Goal: Task Accomplishment & Management: Complete application form

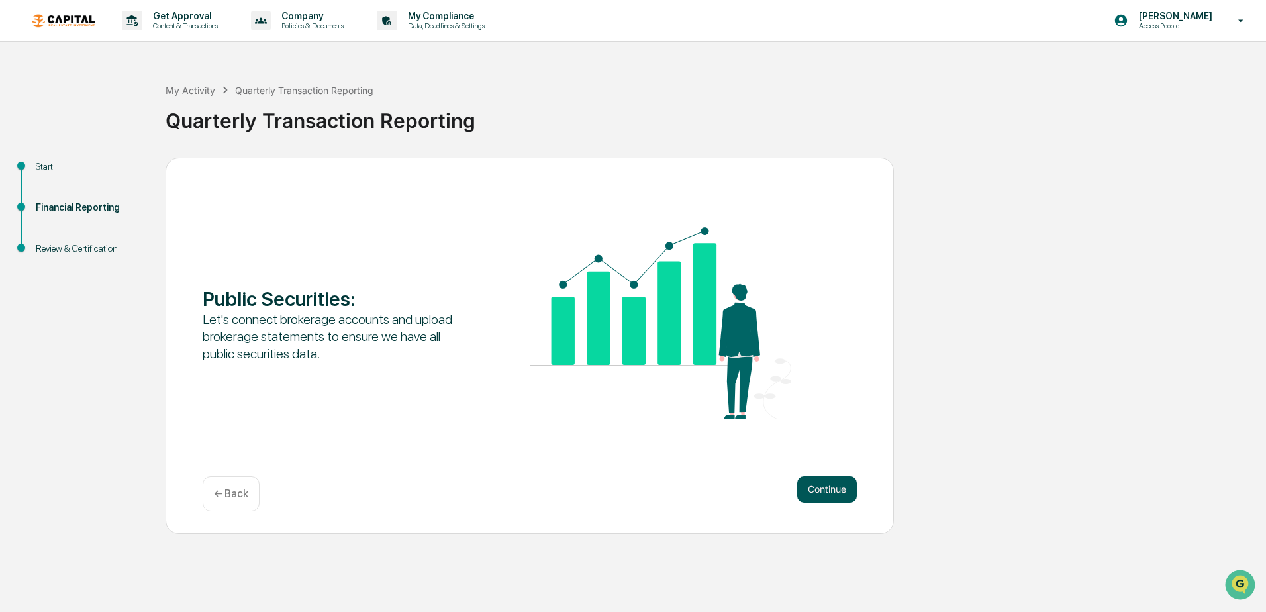
click at [828, 483] on button "Continue" at bounding box center [827, 489] width 60 height 26
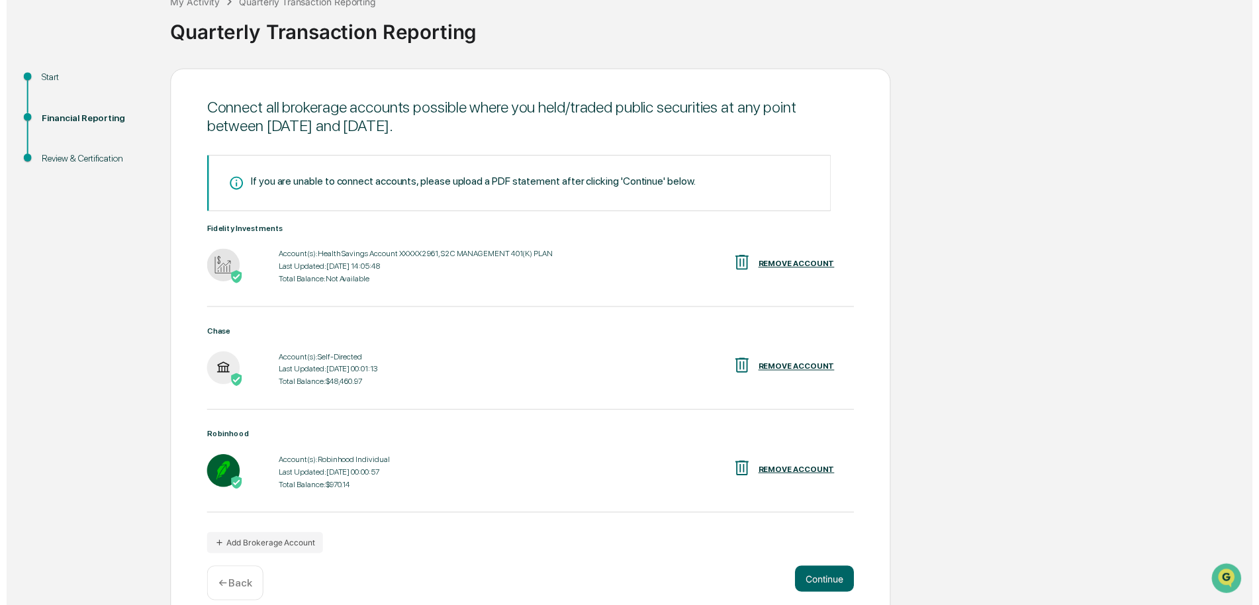
scroll to position [106, 0]
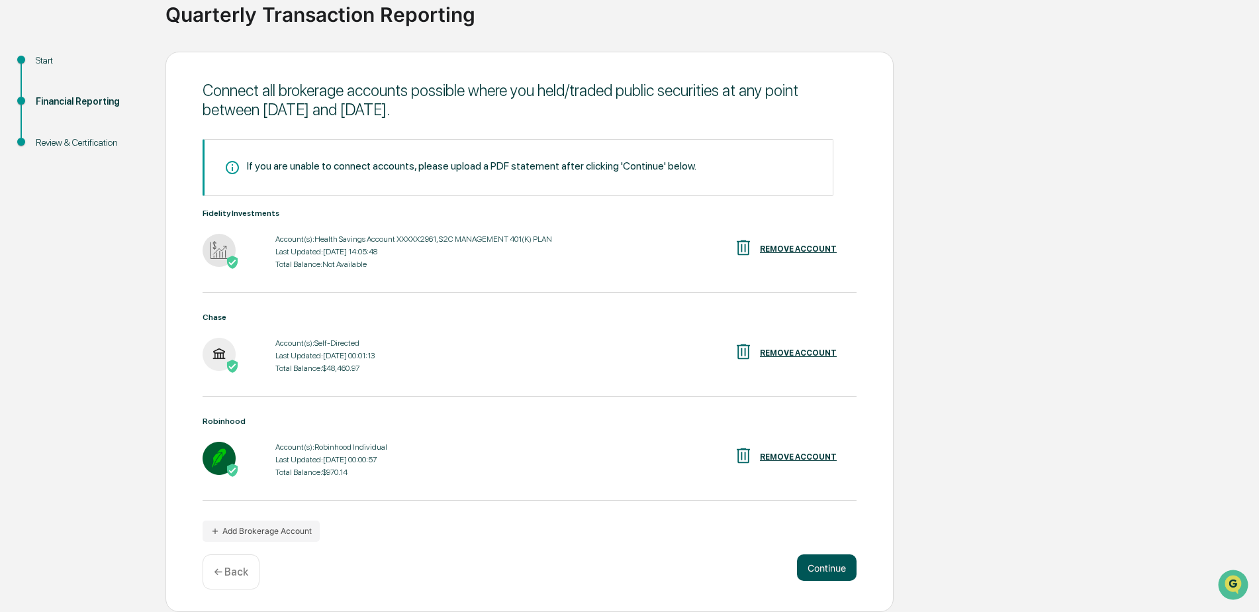
click at [829, 565] on button "Continue" at bounding box center [827, 567] width 60 height 26
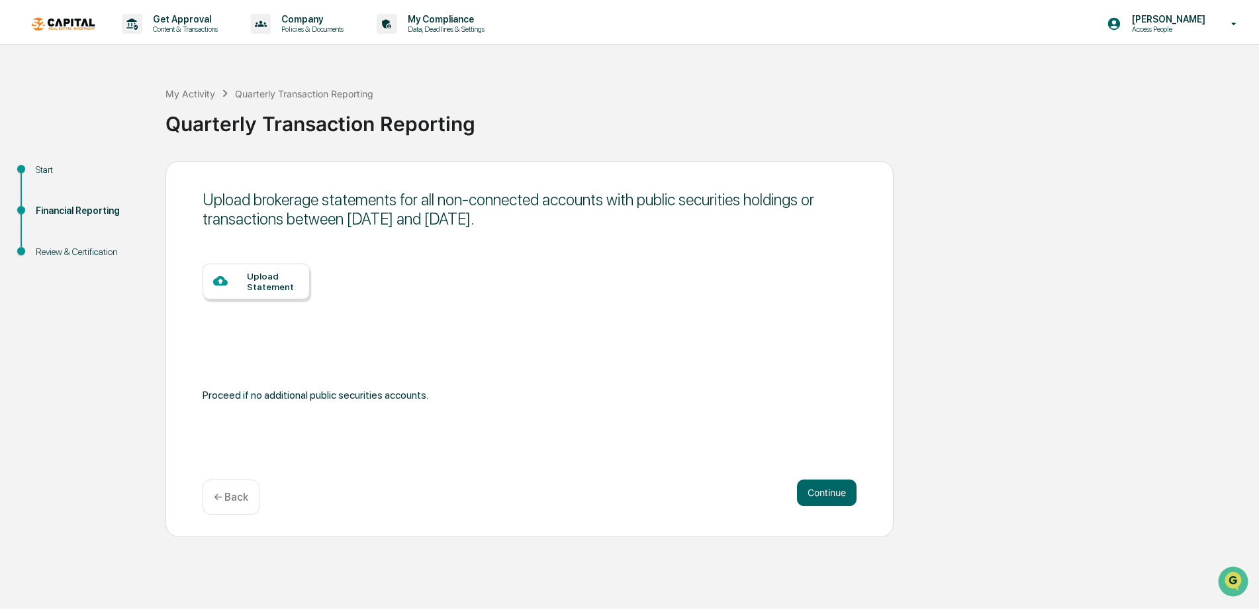
scroll to position [0, 0]
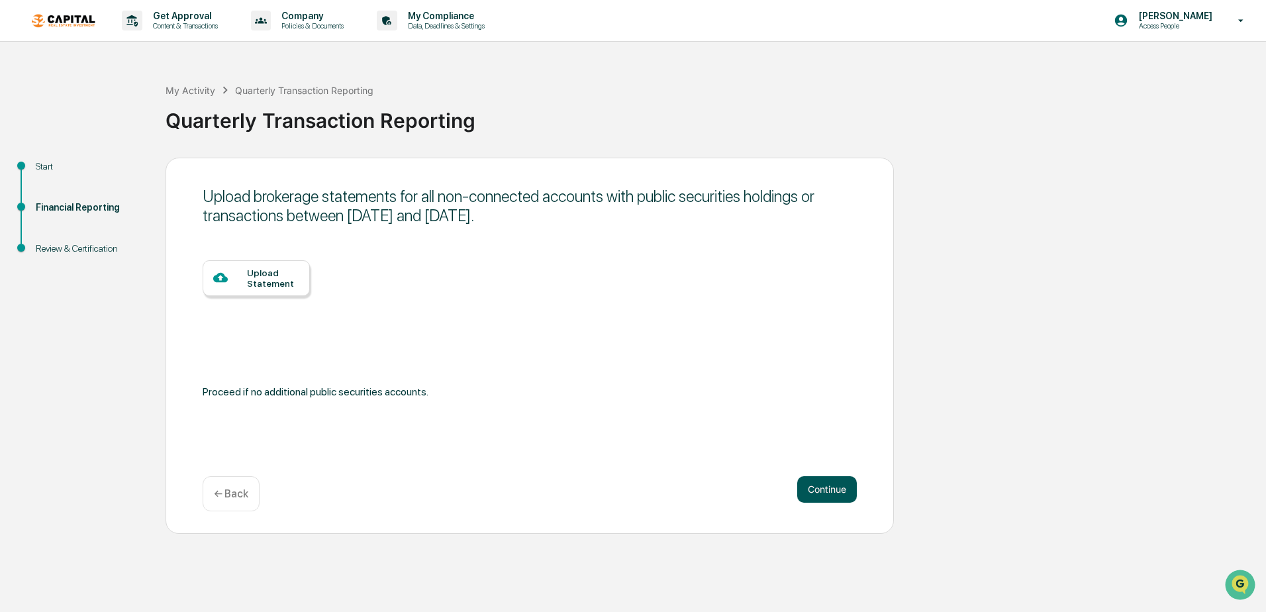
click at [816, 490] on button "Continue" at bounding box center [827, 489] width 60 height 26
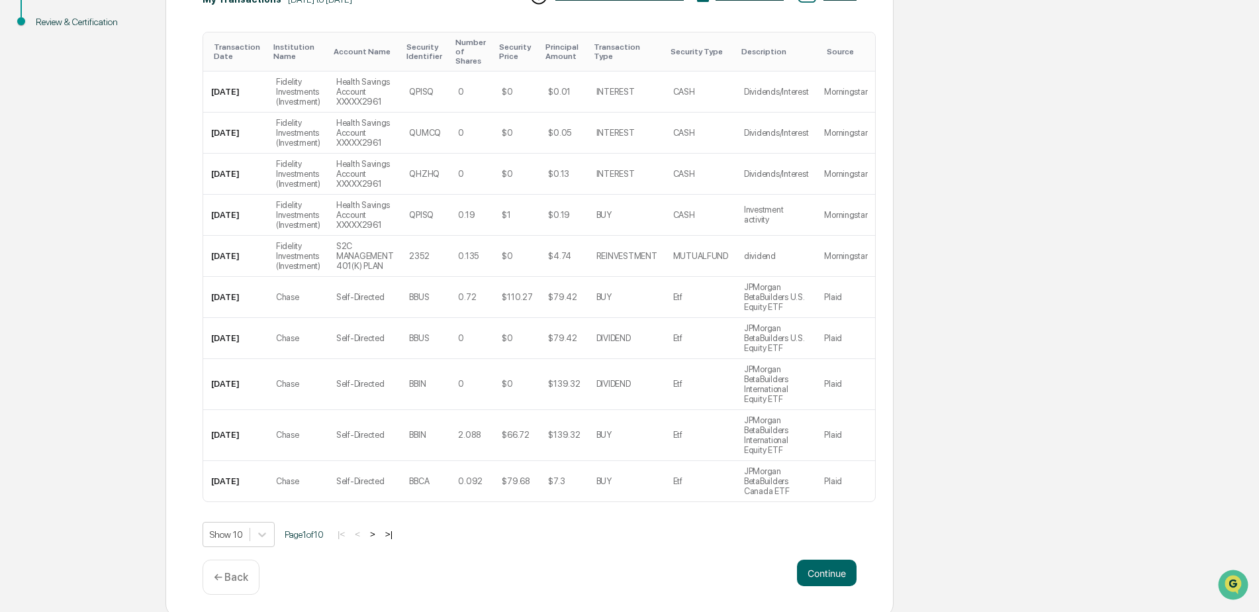
scroll to position [232, 0]
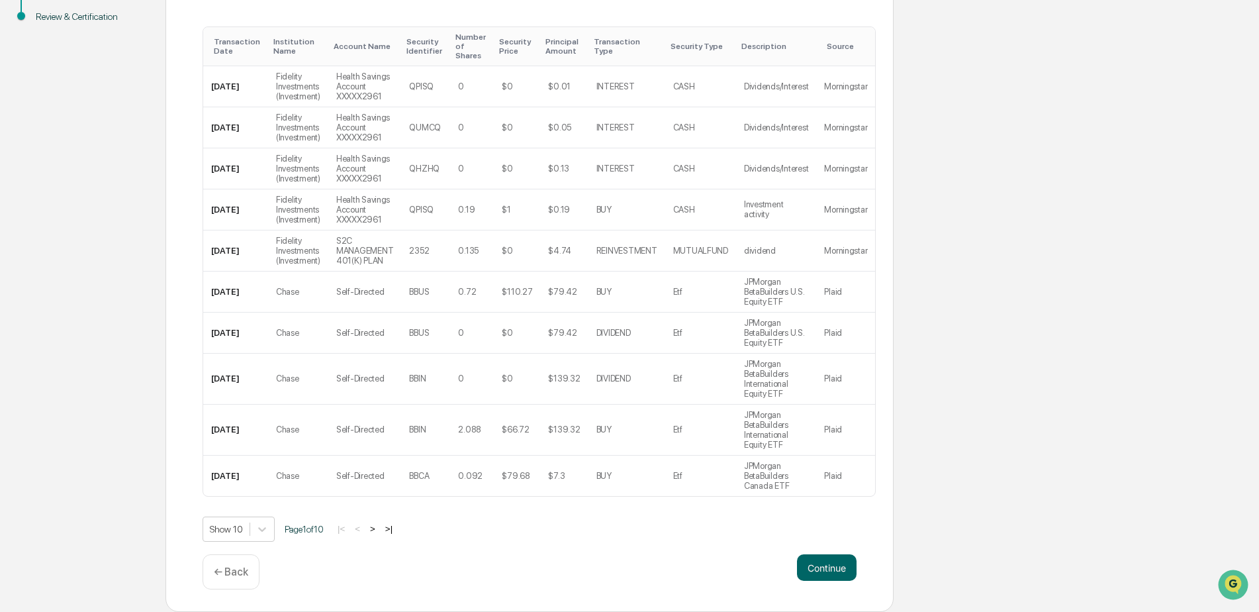
click at [375, 532] on button ">" at bounding box center [372, 528] width 13 height 11
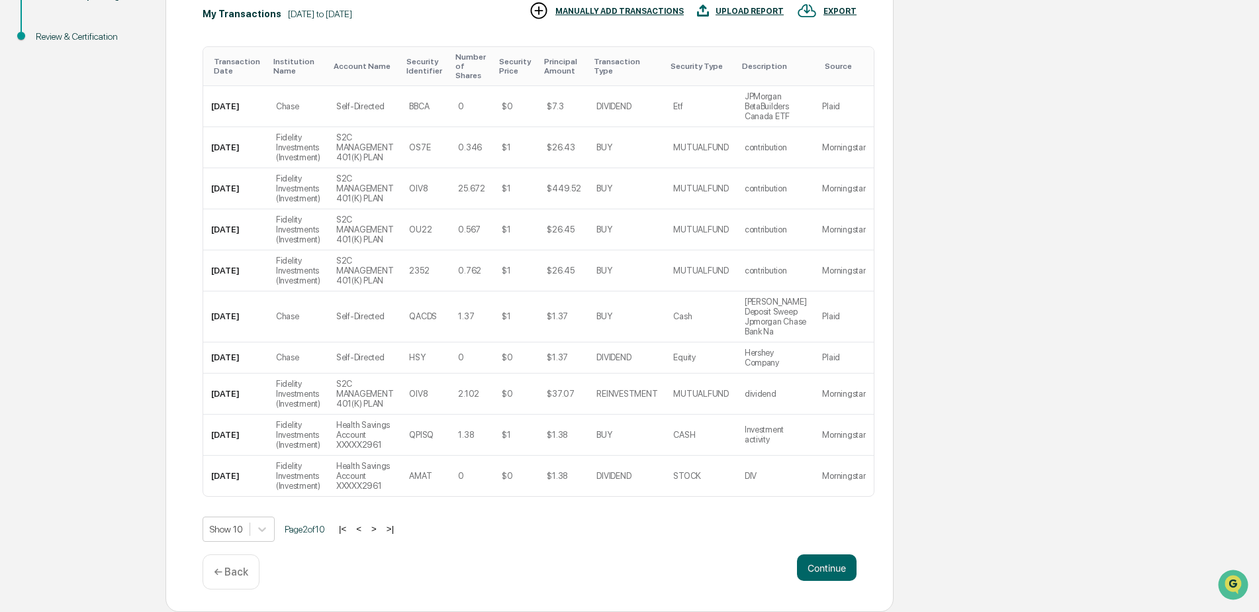
scroll to position [213, 0]
click at [375, 532] on button ">" at bounding box center [373, 528] width 13 height 11
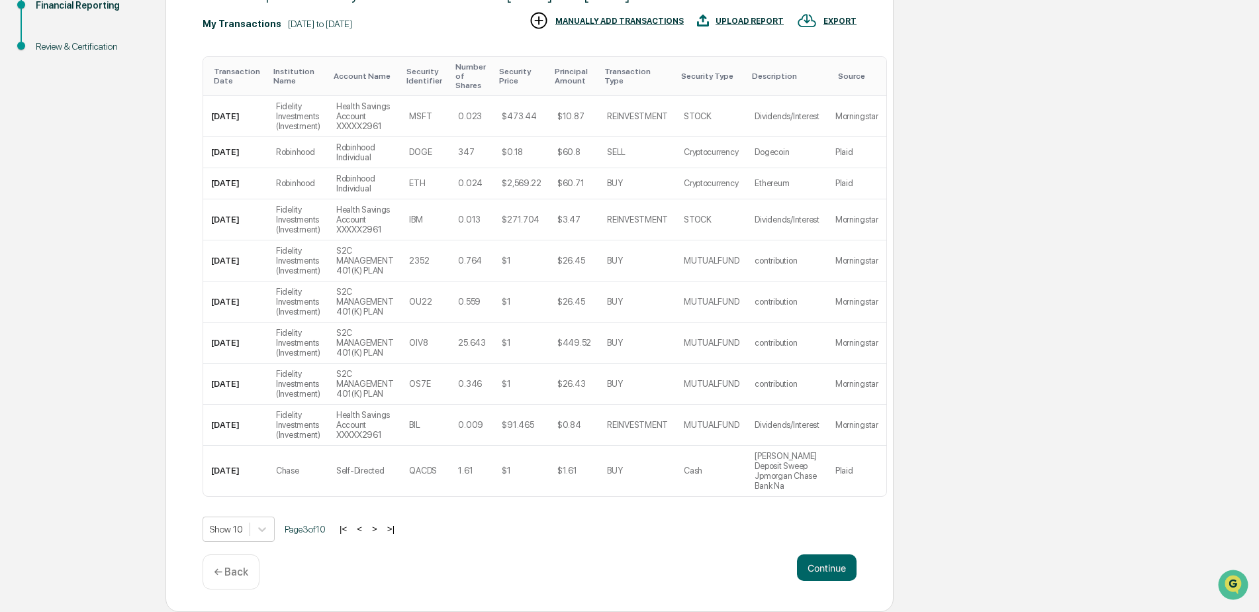
scroll to position [192, 0]
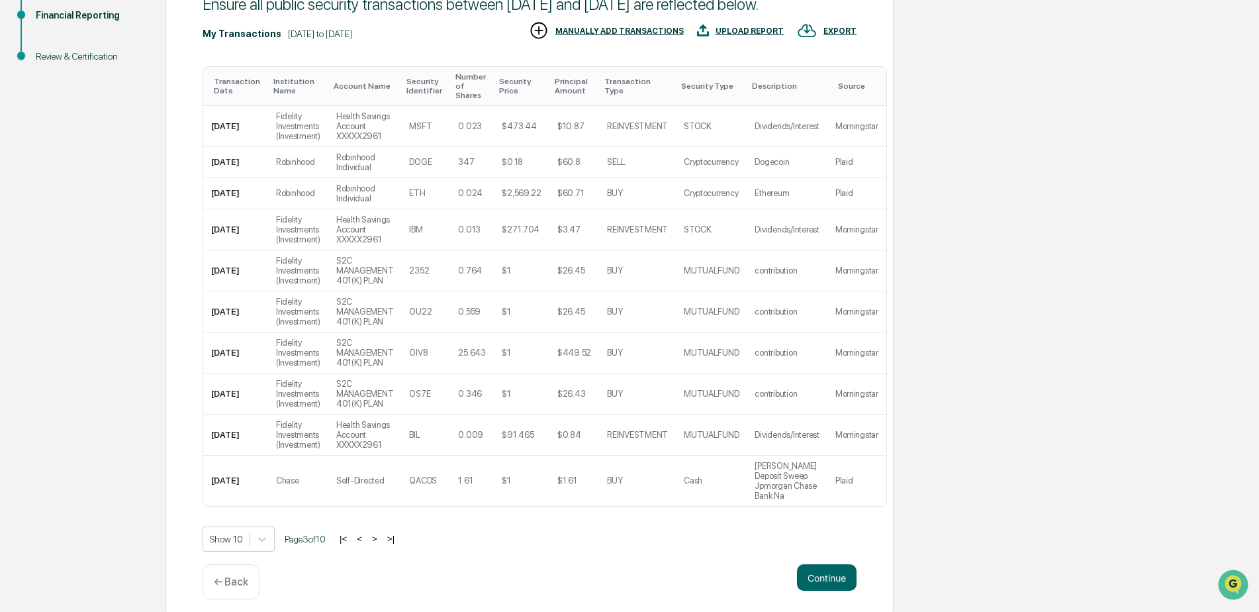
click at [375, 533] on button ">" at bounding box center [374, 538] width 13 height 11
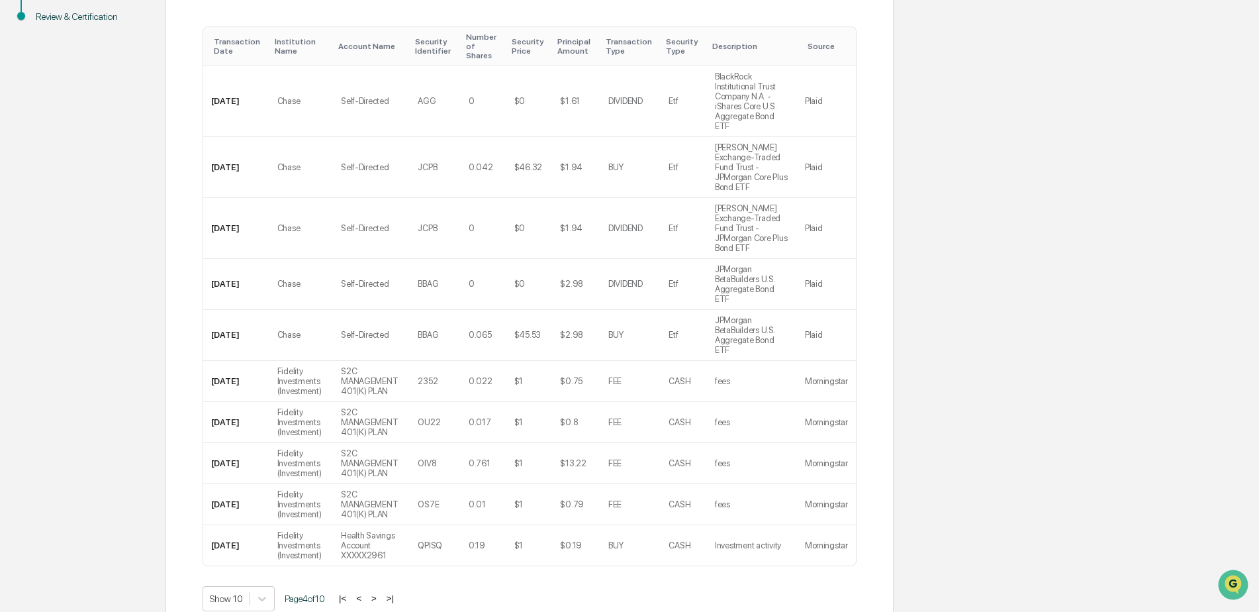
click at [366, 593] on button "<" at bounding box center [358, 598] width 13 height 11
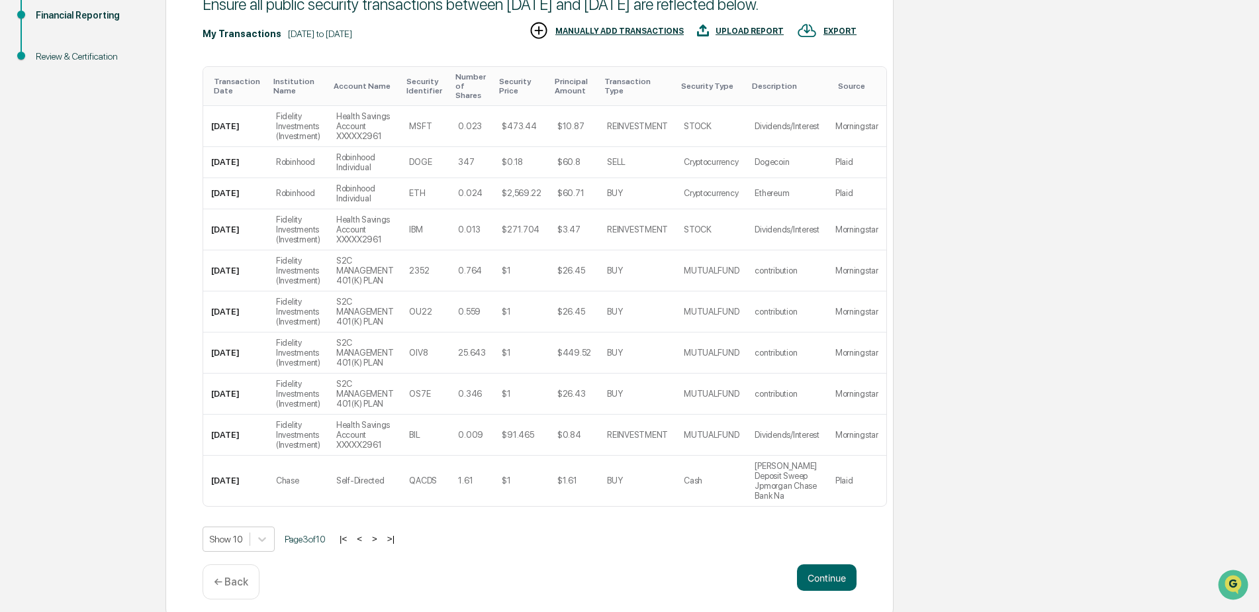
click at [380, 533] on button ">" at bounding box center [374, 538] width 13 height 11
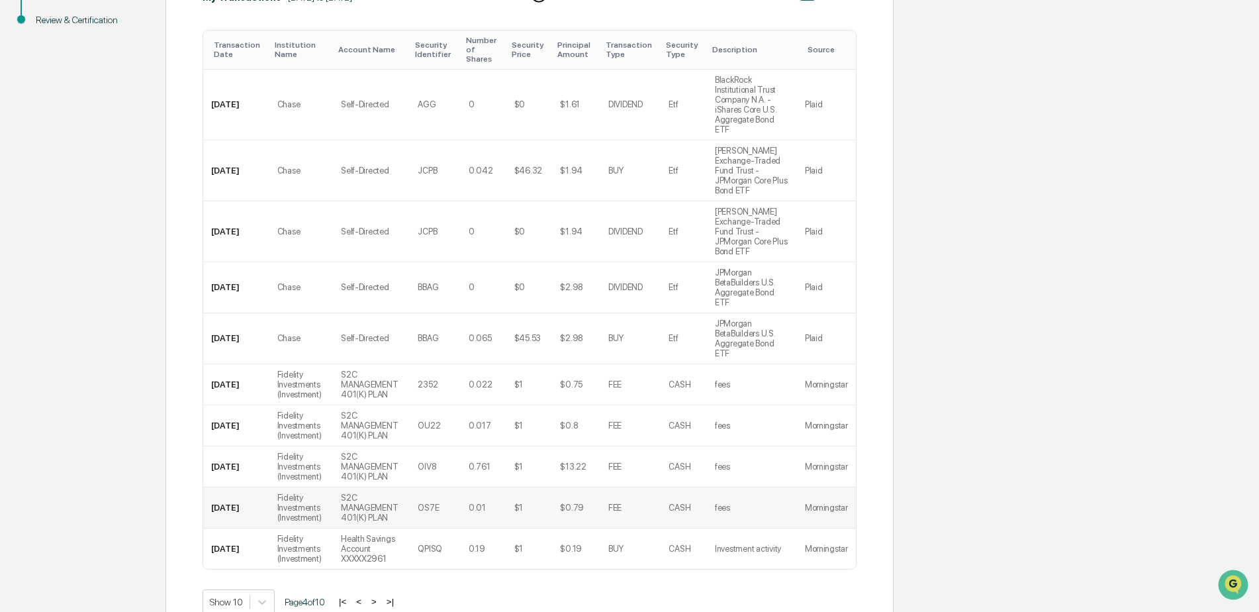
scroll to position [258, 0]
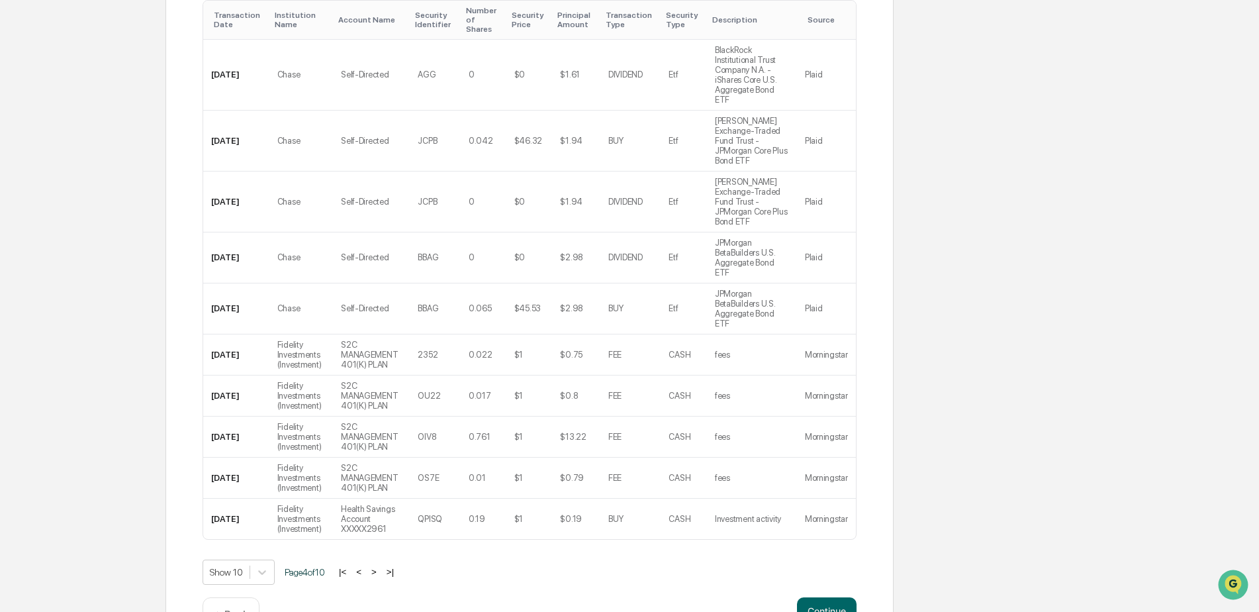
click at [381, 566] on button ">" at bounding box center [373, 571] width 13 height 11
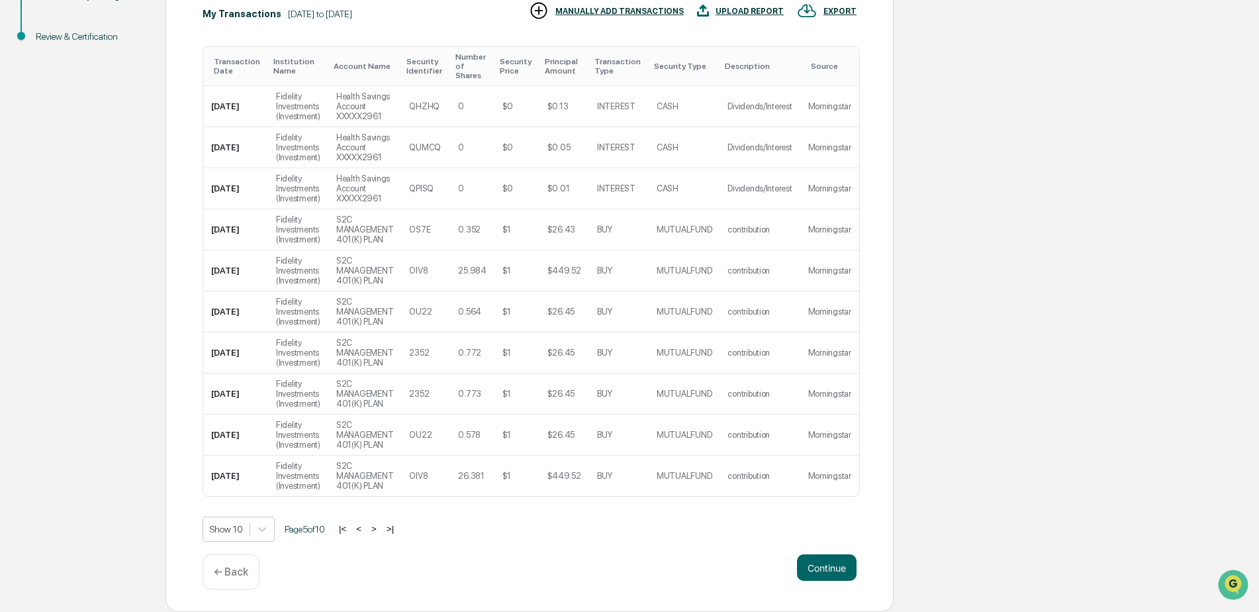
scroll to position [203, 0]
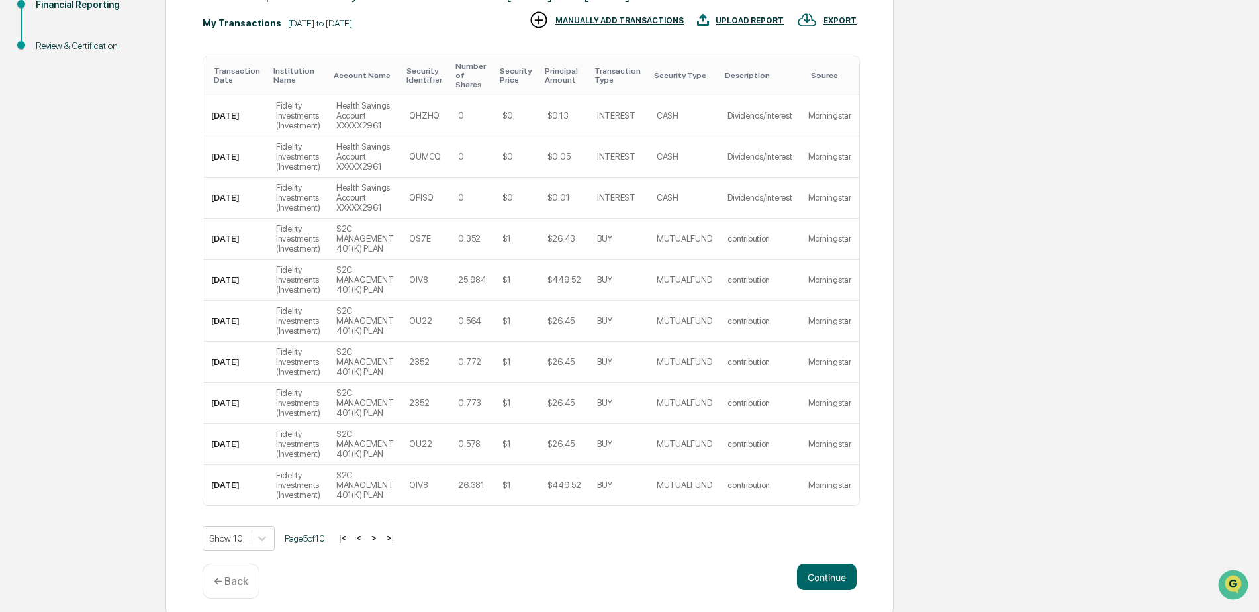
click at [379, 532] on button ">" at bounding box center [373, 537] width 13 height 11
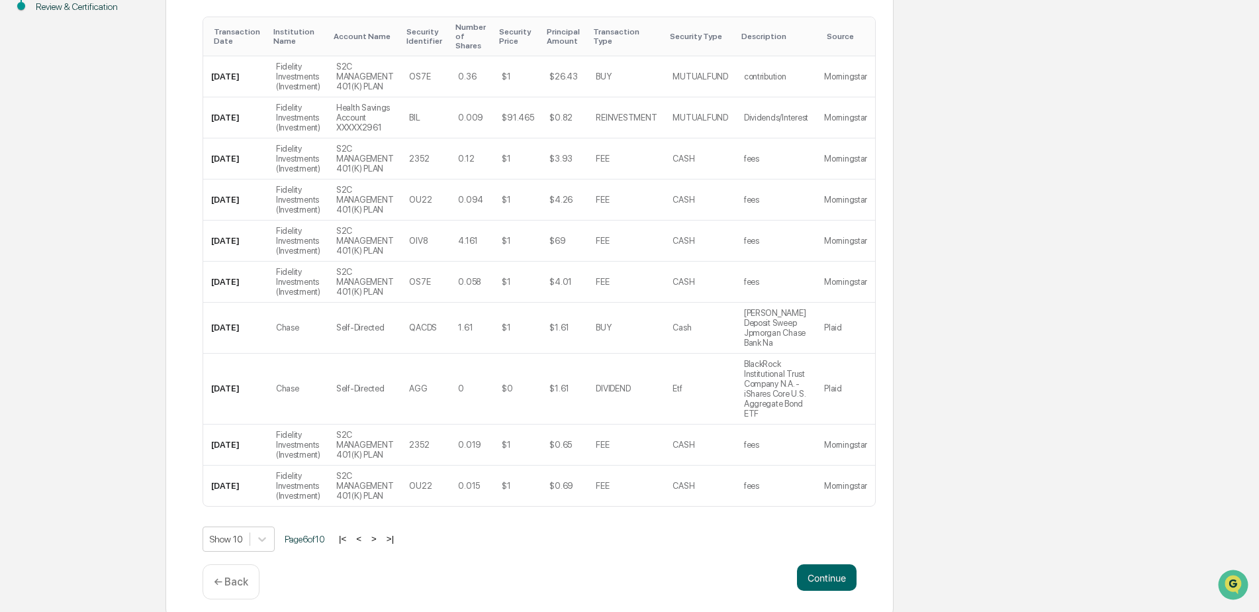
click at [379, 533] on button ">" at bounding box center [373, 538] width 13 height 11
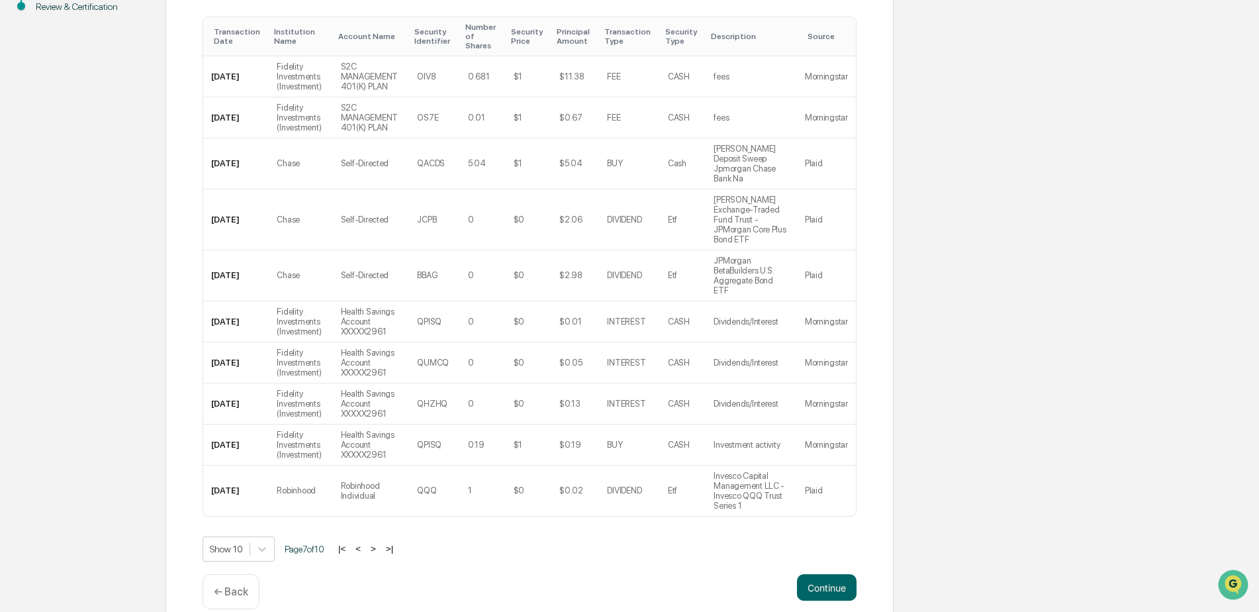
scroll to position [222, 0]
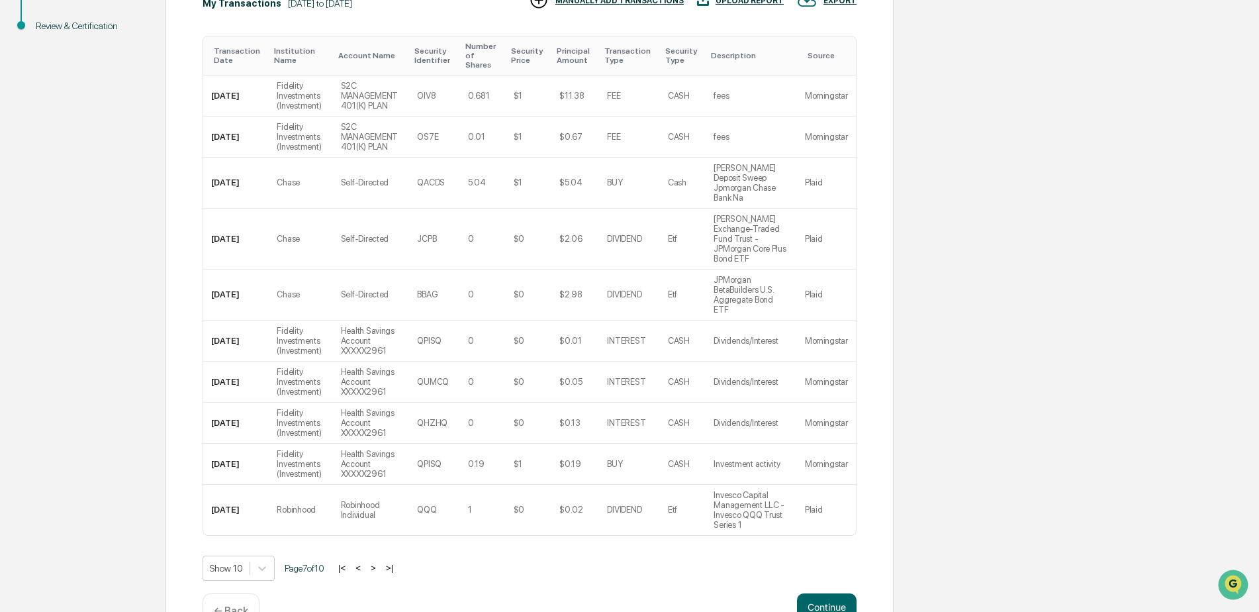
click at [379, 562] on button ">" at bounding box center [373, 567] width 13 height 11
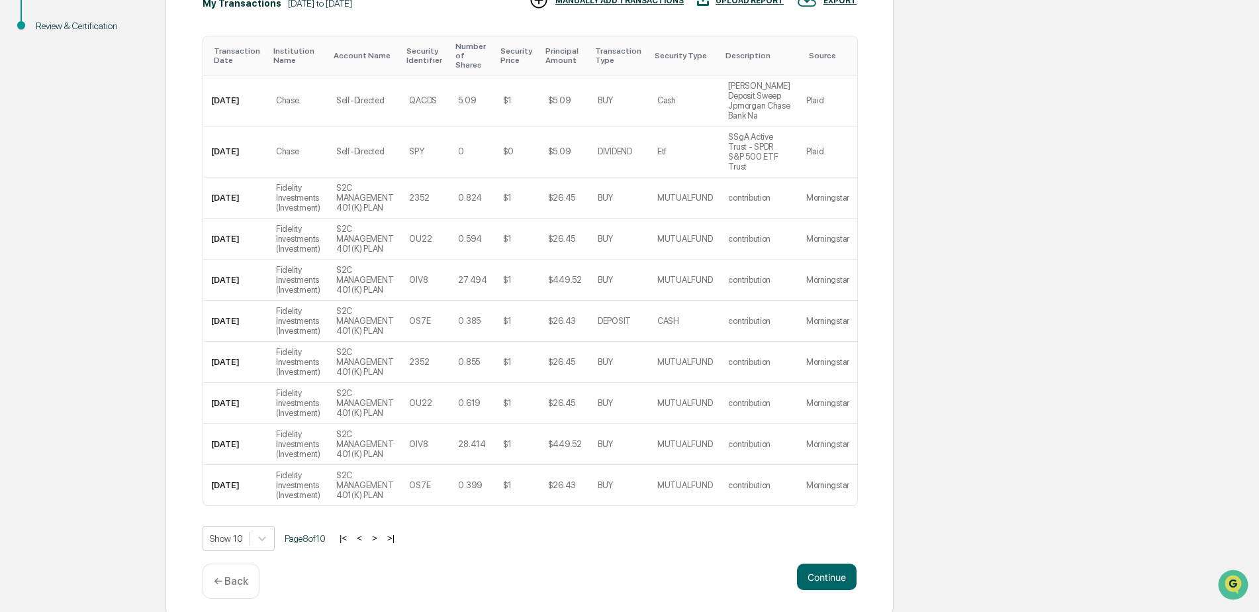
click at [379, 532] on button ">" at bounding box center [374, 537] width 13 height 11
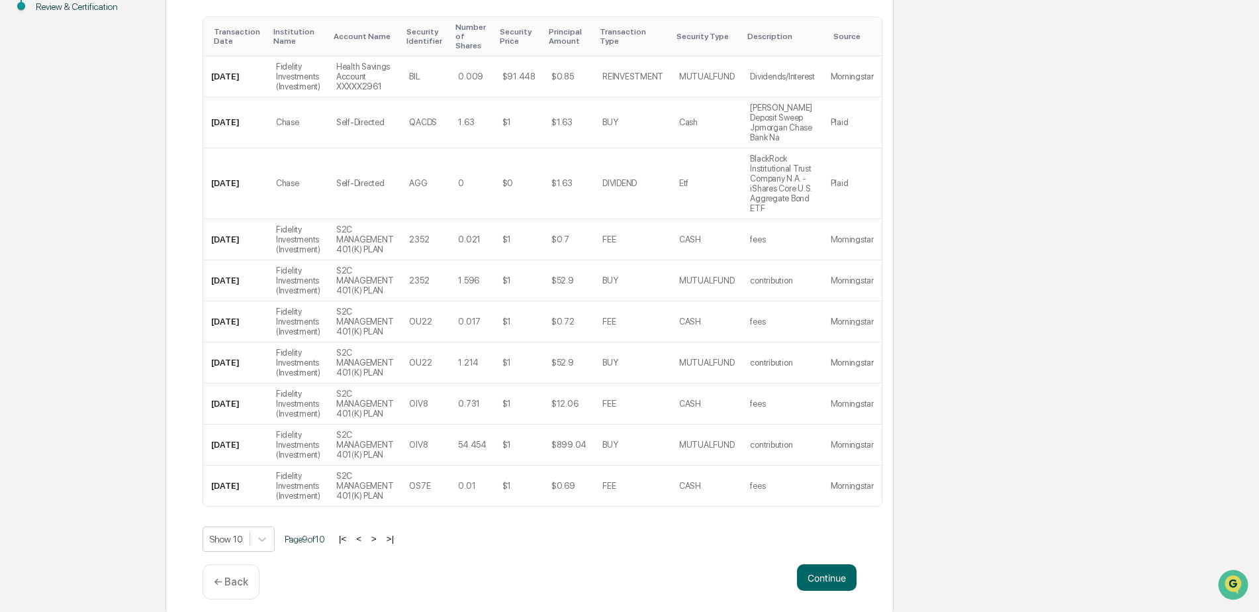
click at [379, 533] on button ">" at bounding box center [373, 538] width 13 height 11
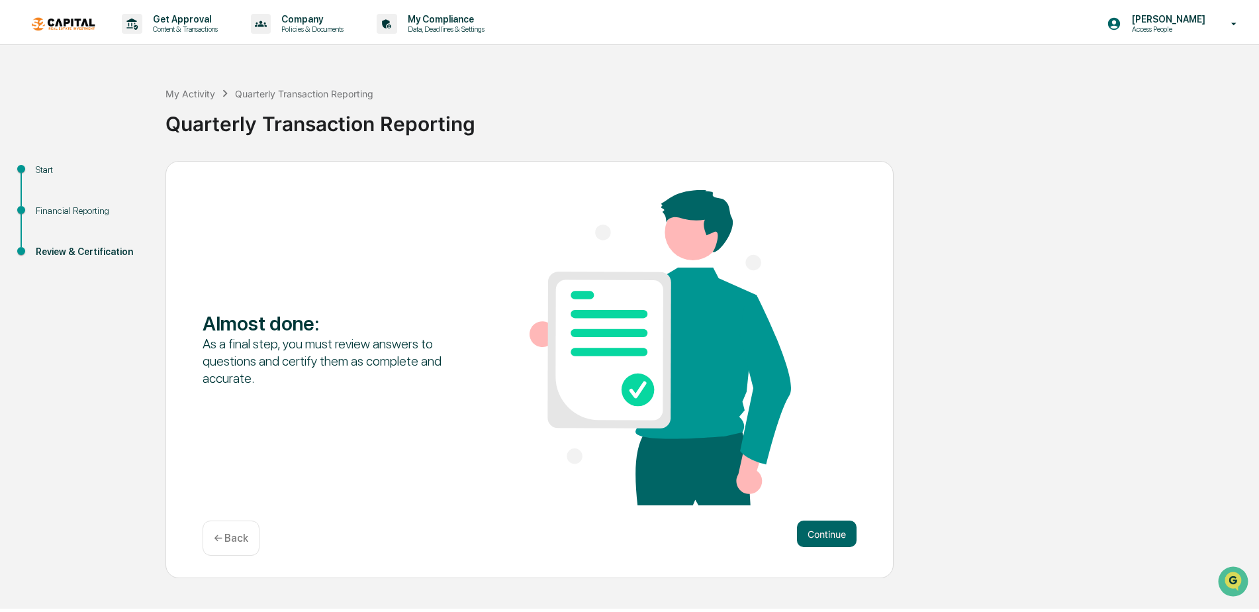
scroll to position [0, 0]
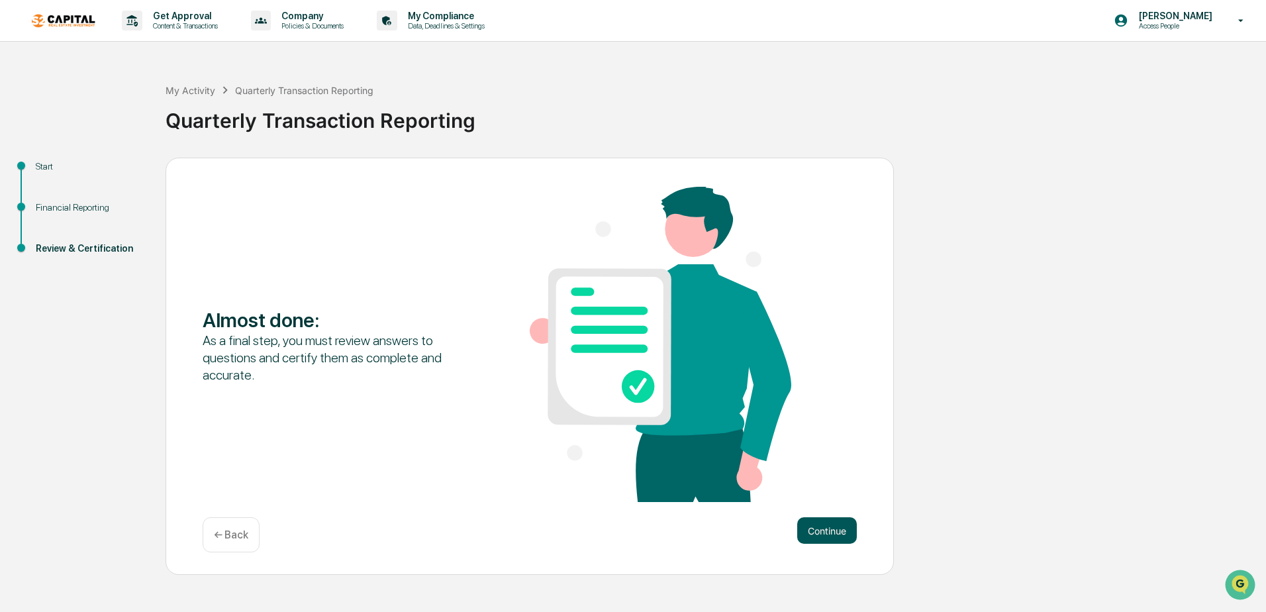
click at [838, 530] on button "Continue" at bounding box center [827, 530] width 60 height 26
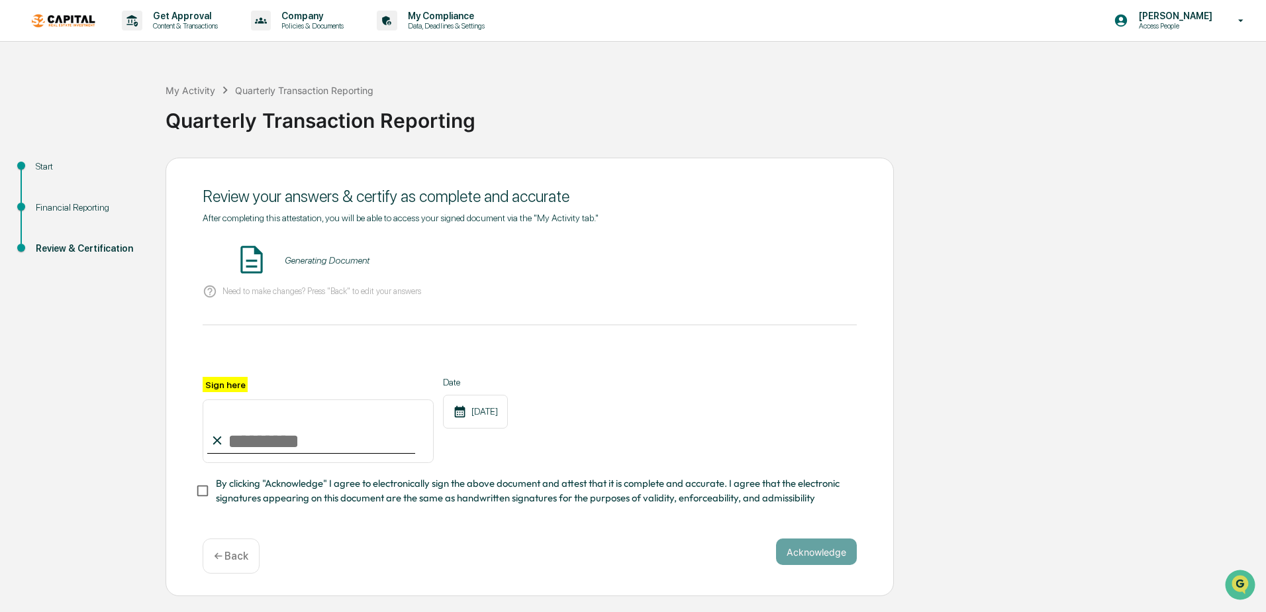
click at [266, 444] on input "Sign here" at bounding box center [318, 431] width 231 height 64
type input "**********"
click at [174, 420] on div "**********" at bounding box center [530, 377] width 728 height 439
click at [824, 547] on button "Acknowledge" at bounding box center [816, 551] width 81 height 26
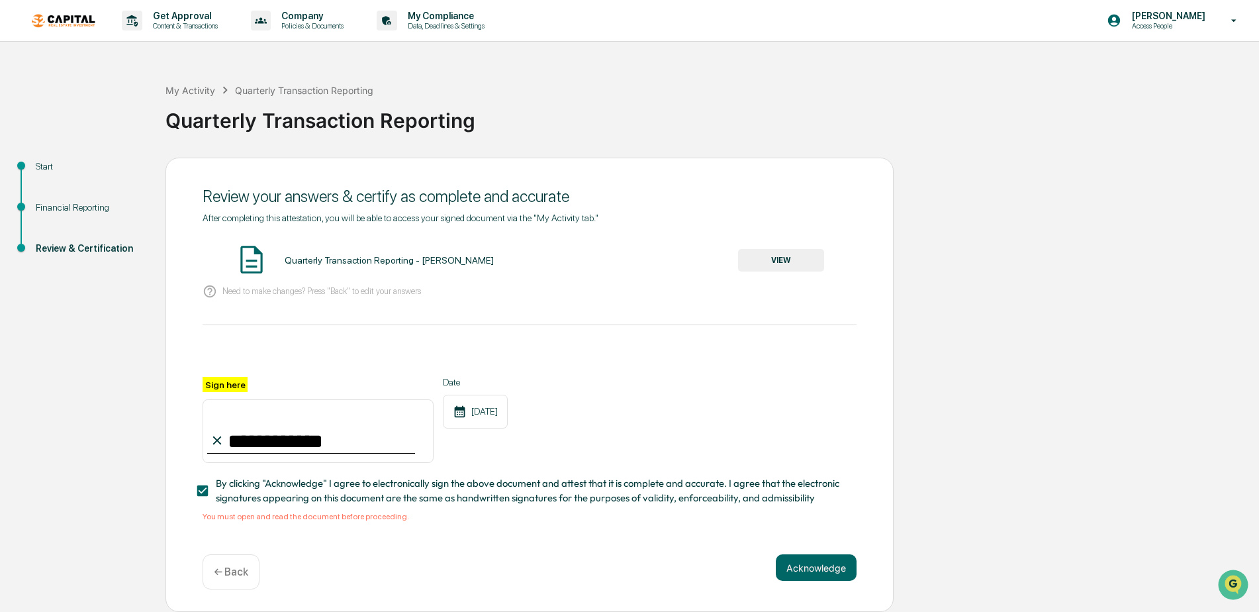
click at [781, 259] on button "VIEW" at bounding box center [781, 260] width 86 height 23
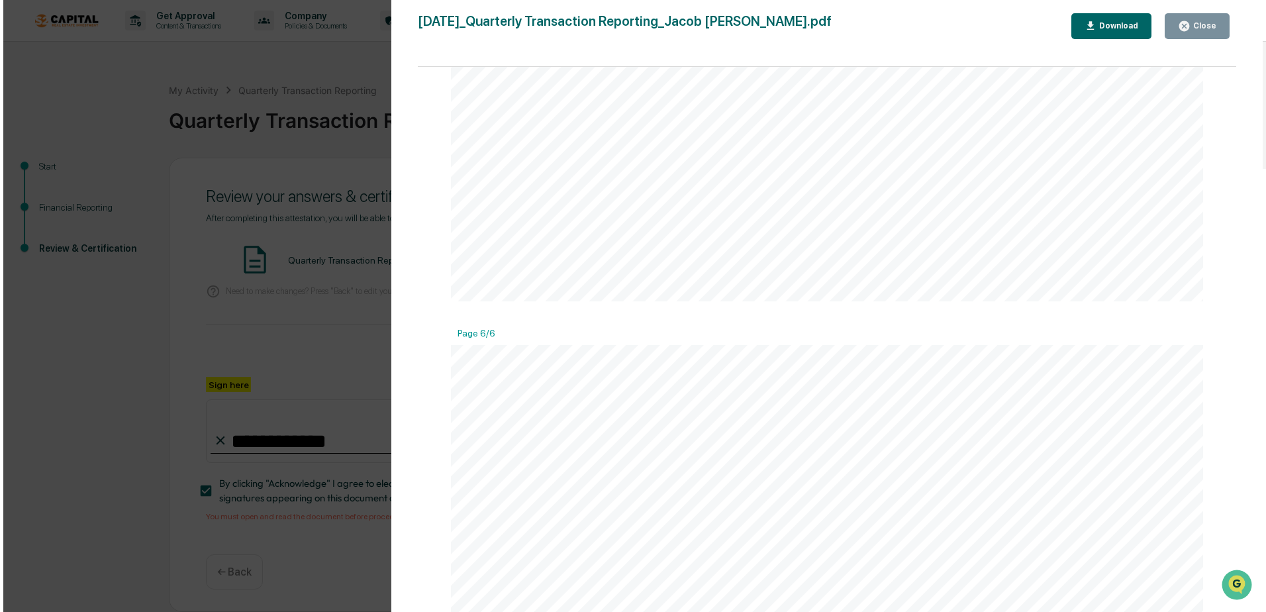
scroll to position [5297, 0]
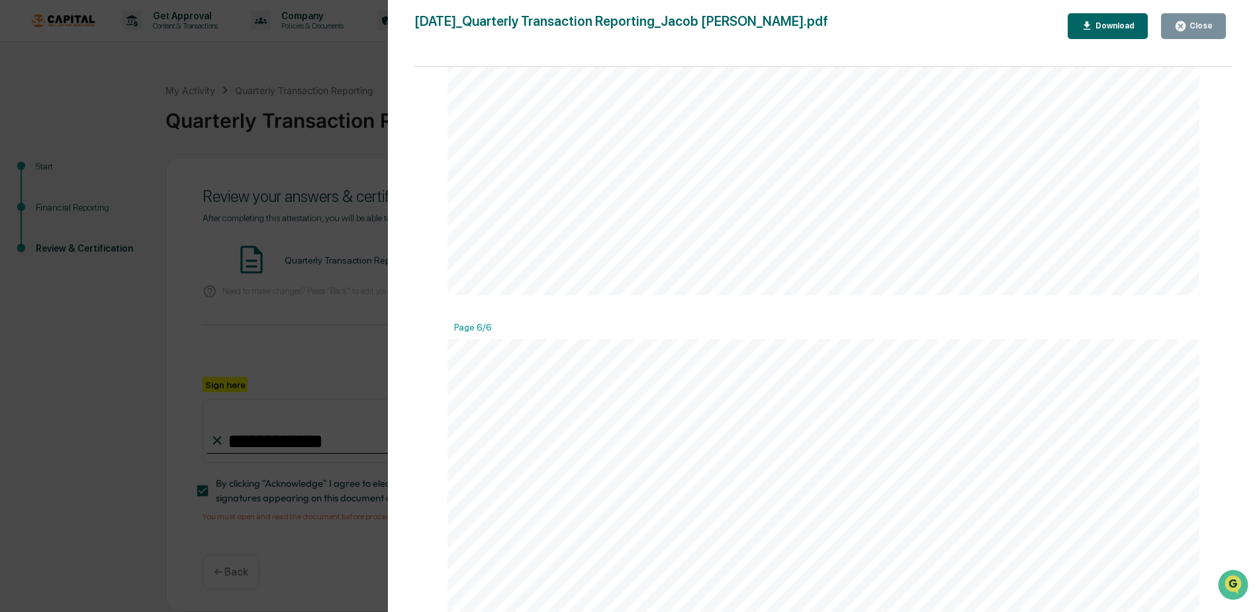
click at [1186, 20] on icon "button" at bounding box center [1181, 26] width 13 height 13
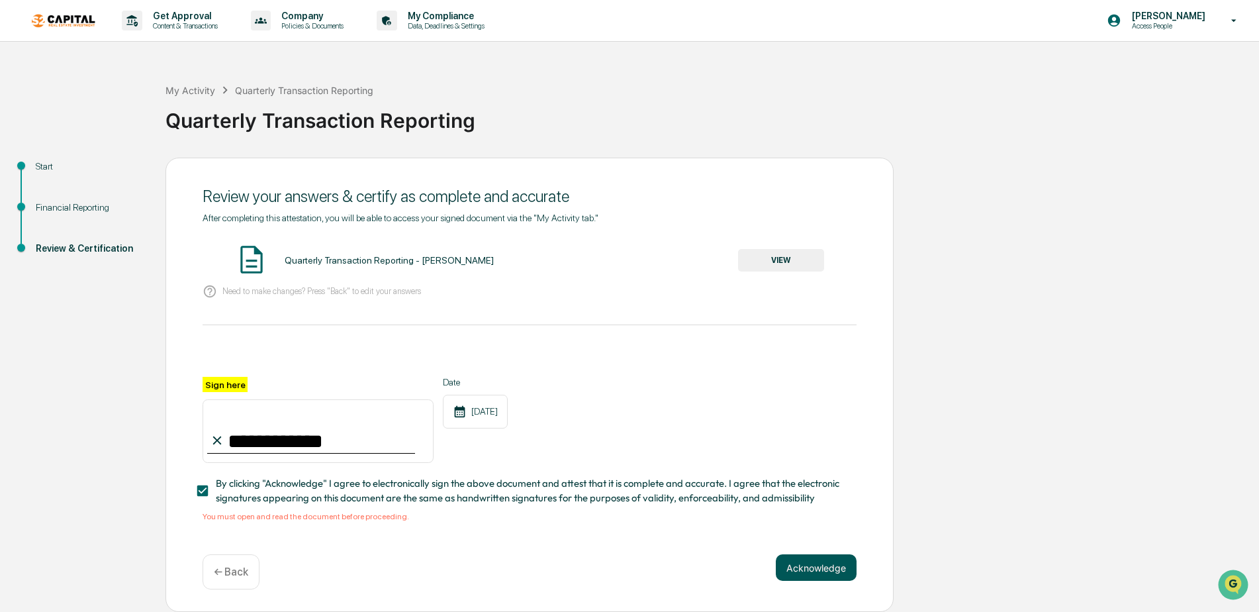
click at [812, 569] on button "Acknowledge" at bounding box center [816, 567] width 81 height 26
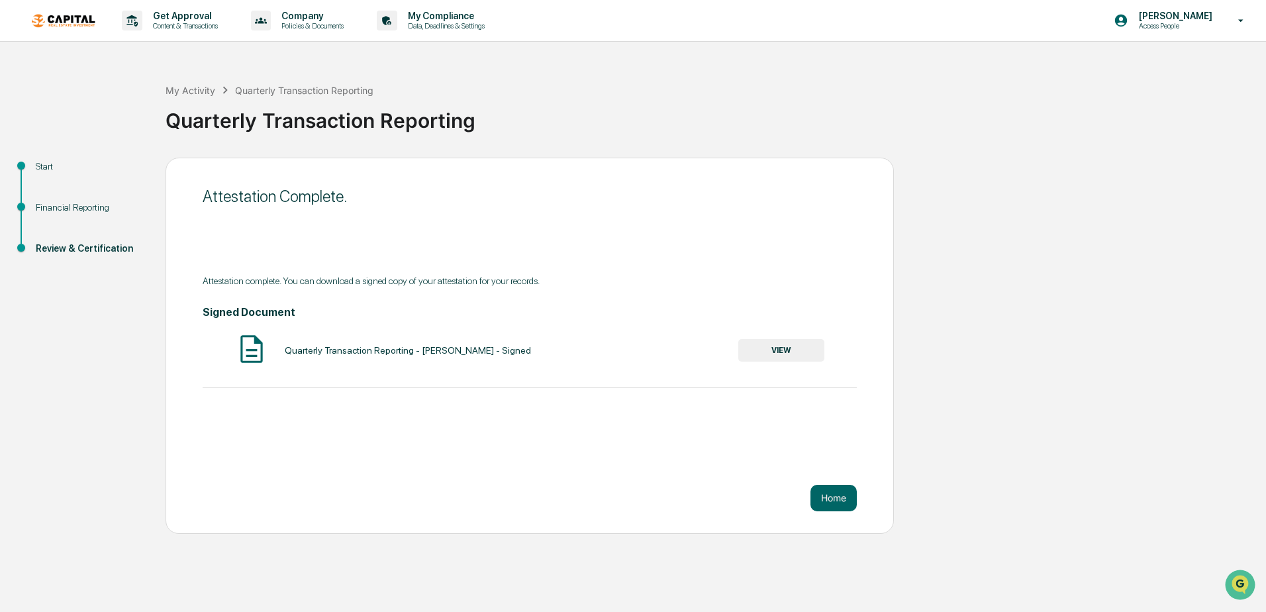
click at [776, 348] on button "VIEW" at bounding box center [781, 350] width 86 height 23
